Goal: Task Accomplishment & Management: Manage account settings

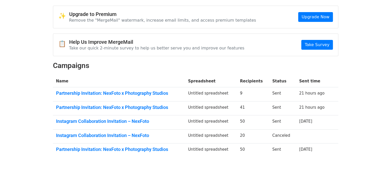
scroll to position [20, 0]
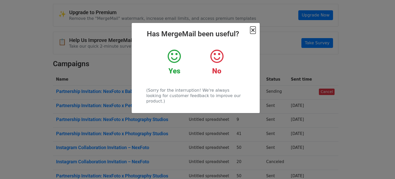
click at [253, 31] on span "×" at bounding box center [252, 29] width 5 height 7
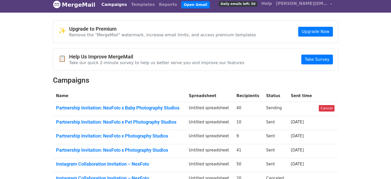
scroll to position [2, 0]
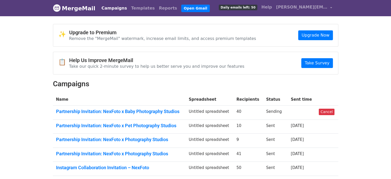
scroll to position [25, 0]
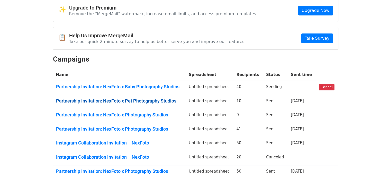
click at [97, 98] on link "Partnership Invitation: NexFoto x Pet Photography Studios" at bounding box center [119, 101] width 127 height 6
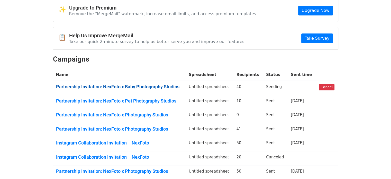
click at [85, 84] on link "Partnership Invitation: NexFoto x Baby Photography Studios" at bounding box center [119, 87] width 127 height 6
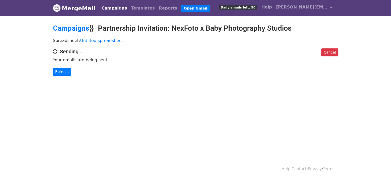
click at [111, 85] on body "MergeMail Campaigns Templates Reports Open Gmail Daily emails left: 50 Help [PE…" at bounding box center [195, 48] width 391 height 96
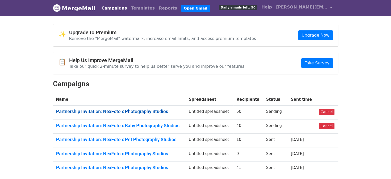
click at [130, 112] on link "Partnership Invitation: NexFoto x Photography Studios" at bounding box center [119, 111] width 127 height 6
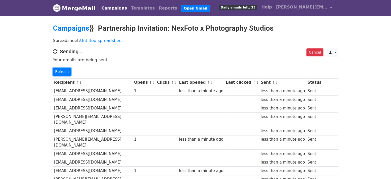
click at [65, 71] on link "Refresh" at bounding box center [62, 72] width 18 height 8
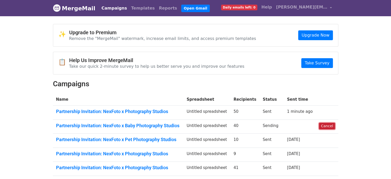
click at [328, 127] on link "Cancel" at bounding box center [327, 126] width 16 height 6
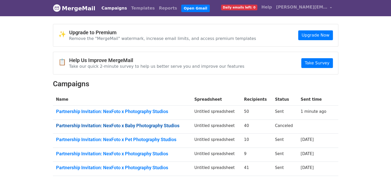
click at [116, 123] on link "Partnership Invitation: NexFoto x Baby Photography Studios" at bounding box center [122, 126] width 132 height 6
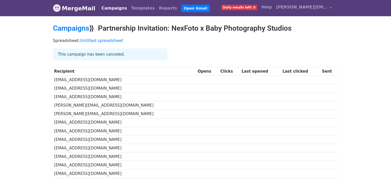
click at [105, 54] on div "This campaign has been canceled." at bounding box center [110, 54] width 114 height 12
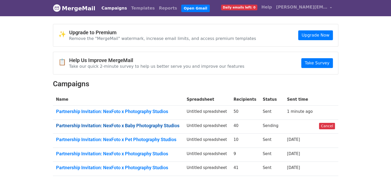
click at [111, 126] on link "Partnership Invitation: NexFoto x Baby Photography Studios" at bounding box center [118, 126] width 124 height 6
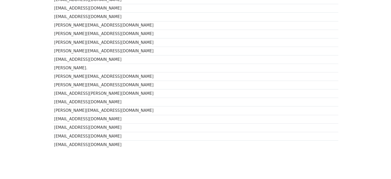
scroll to position [281, 0]
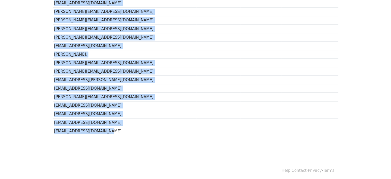
drag, startPoint x: 52, startPoint y: 80, endPoint x: 103, endPoint y: 128, distance: 70.2
copy tbody "[EMAIL_ADDRESS][DOMAIN_NAME] [EMAIL_ADDRESS][DOMAIN_NAME] [EMAIL_ADDRESS][DOMAI…"
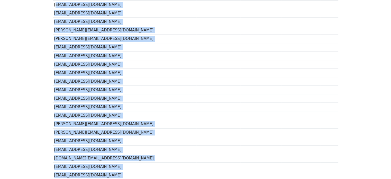
scroll to position [0, 0]
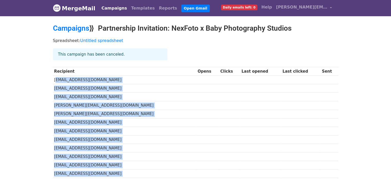
click at [241, 7] on span "Daily emails left: 0" at bounding box center [239, 8] width 36 height 6
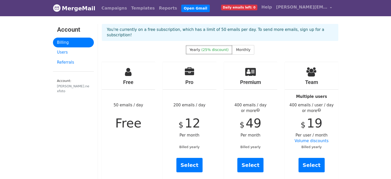
scroll to position [9, 0]
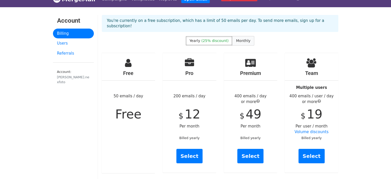
click at [232, 42] on label "Monthly" at bounding box center [243, 41] width 22 height 10
click at [220, 43] on span "(25% discount)" at bounding box center [214, 41] width 27 height 4
click at [240, 42] on span "Monthly" at bounding box center [243, 41] width 14 height 4
click at [224, 40] on span "(25% discount)" at bounding box center [214, 41] width 27 height 4
click at [243, 48] on div "Yearly (25% discount) Monthly" at bounding box center [220, 44] width 244 height 17
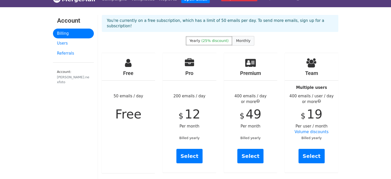
click at [242, 44] on label "Monthly" at bounding box center [243, 41] width 22 height 10
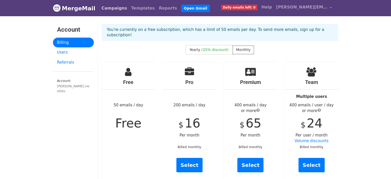
click at [107, 4] on link "Campaigns" at bounding box center [114, 8] width 30 height 10
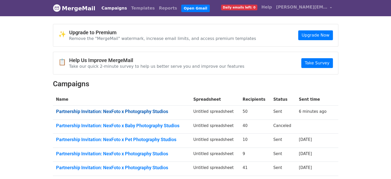
click at [123, 110] on link "Partnership Invitation: NexFoto x Photography Studios" at bounding box center [121, 111] width 131 height 6
